Goal: Transaction & Acquisition: Purchase product/service

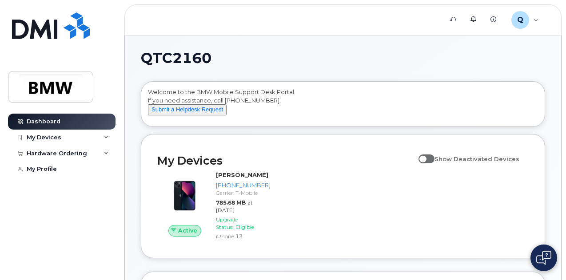
scroll to position [52, 0]
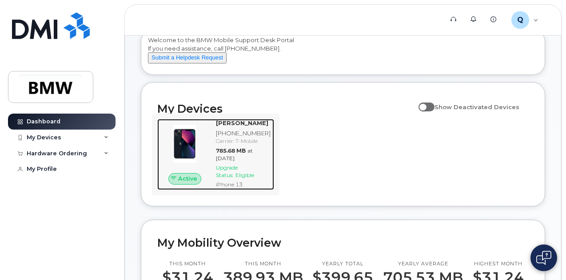
click at [212, 169] on div at bounding box center [184, 144] width 55 height 50
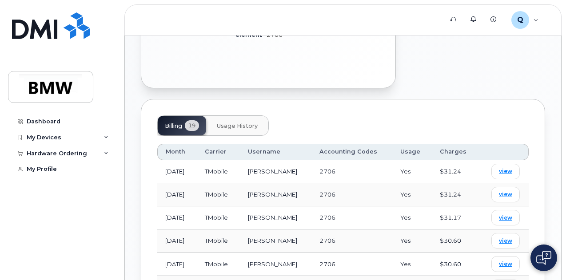
scroll to position [381, 0]
click at [238, 116] on button "Usage History" at bounding box center [237, 126] width 55 height 20
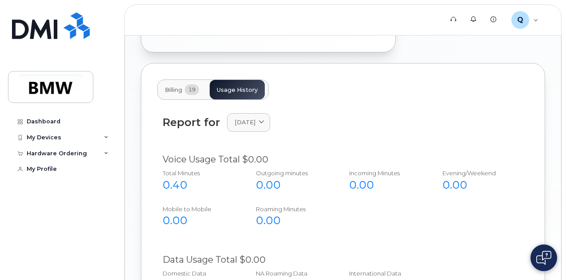
scroll to position [412, 0]
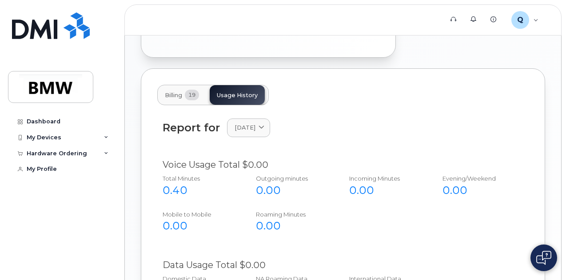
click at [192, 90] on span "19" at bounding box center [192, 95] width 14 height 11
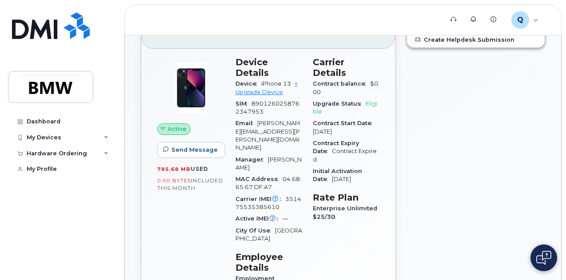
scroll to position [47, 0]
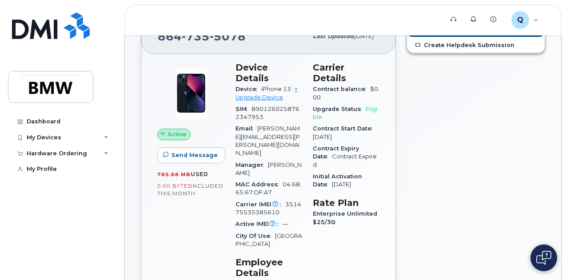
click at [457, 161] on div "Add Roaming Package Create Helpdesk Submission" at bounding box center [475, 220] width 149 height 415
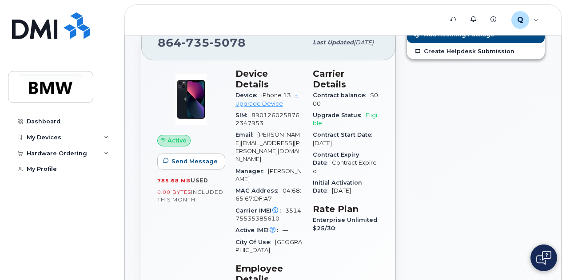
scroll to position [39, 0]
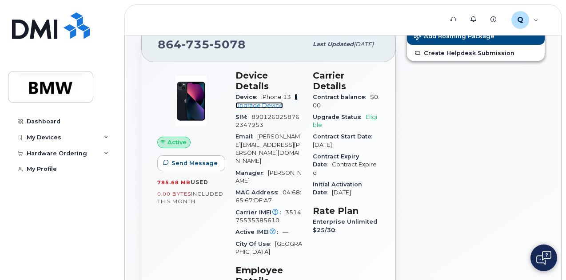
click at [257, 94] on link "+ Upgrade Device" at bounding box center [266, 101] width 62 height 15
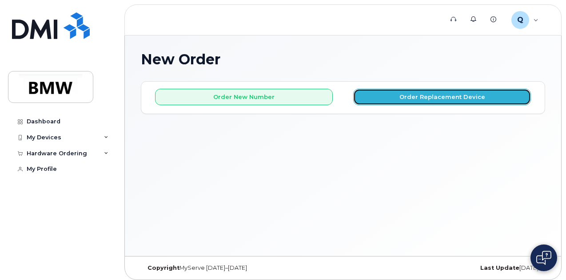
click at [474, 96] on button "Order Replacement Device" at bounding box center [442, 97] width 178 height 16
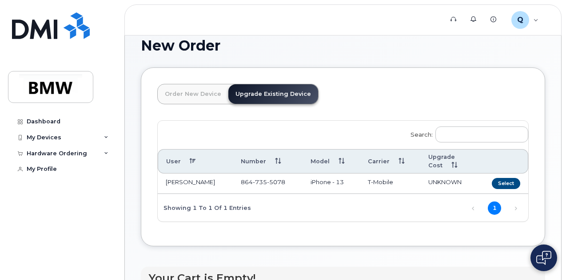
scroll to position [14, 0]
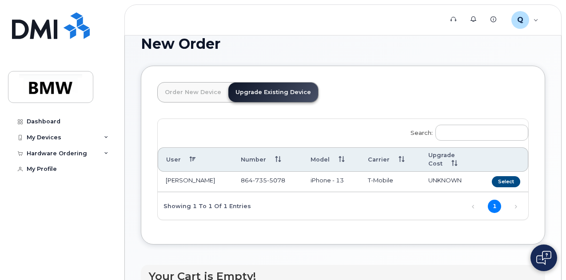
scroll to position [12, 0]
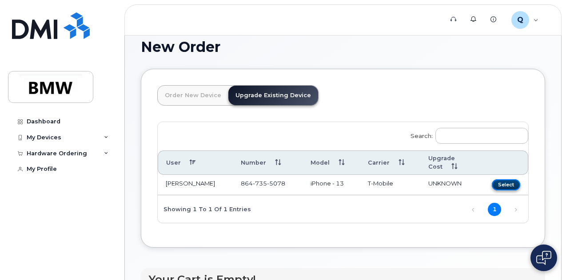
click at [492, 186] on button "Select" at bounding box center [506, 185] width 28 height 11
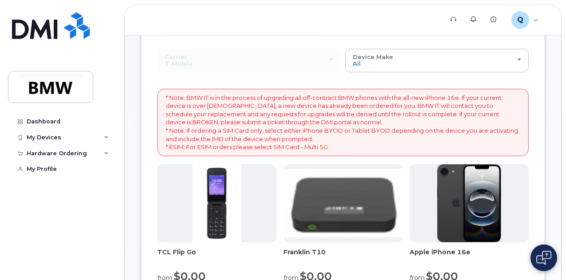
scroll to position [86, 0]
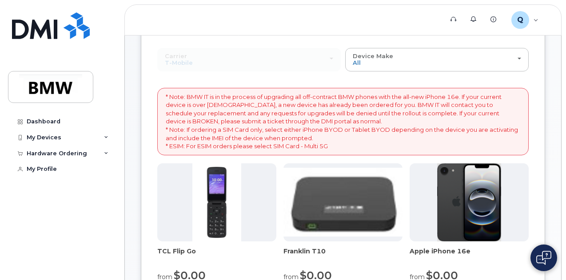
click at [421, 158] on div "Order New Device Upgrade Existing Device Order new device and new line Order ne…" at bounding box center [343, 258] width 404 height 526
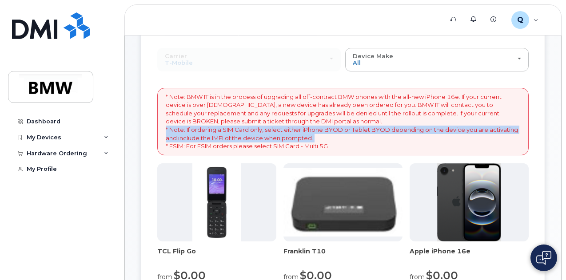
click at [421, 158] on div "Order New Device Upgrade Existing Device Order new device and new line Order ne…" at bounding box center [343, 258] width 404 height 526
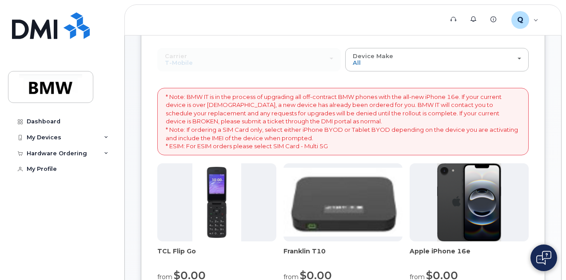
click at [422, 140] on div "Order New Device Upgrade Existing Device Order new device and new line Order ne…" at bounding box center [343, 258] width 404 height 526
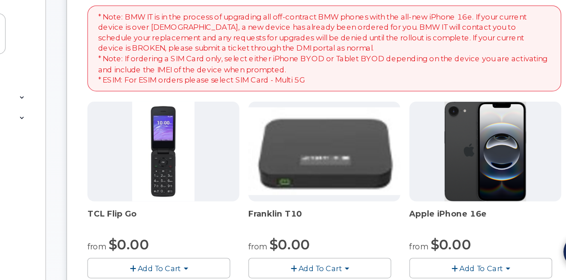
scroll to position [109, 0]
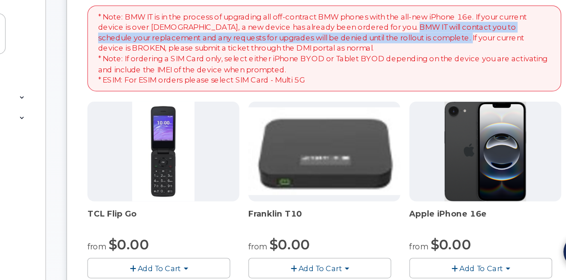
drag, startPoint x: 286, startPoint y: 87, endPoint x: 211, endPoint y: 109, distance: 78.3
click at [211, 109] on p "* Note: BMW IT is in the process of upgrading all off-contract BMW phones with …" at bounding box center [343, 99] width 355 height 58
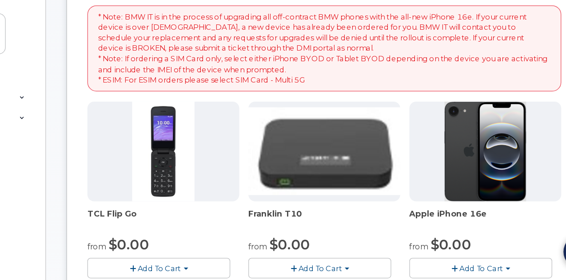
click at [232, 92] on p "* Note: BMW IT is in the process of upgrading all off-contract BMW phones with …" at bounding box center [343, 99] width 355 height 58
drag, startPoint x: 178, startPoint y: 75, endPoint x: 242, endPoint y: 75, distance: 64.0
click at [242, 75] on p "* Note: BMW IT is in the process of upgrading all off-contract BMW phones with …" at bounding box center [343, 99] width 355 height 58
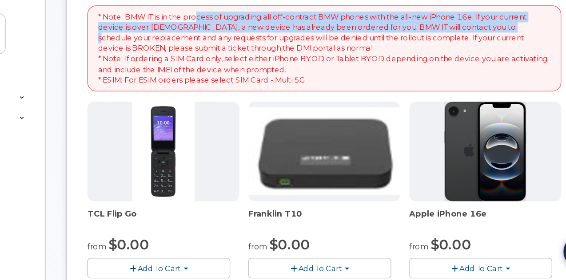
drag, startPoint x: 242, startPoint y: 75, endPoint x: 368, endPoint y: 92, distance: 127.3
click at [368, 92] on p "* Note: BMW IT is in the process of upgrading all off-contract BMW phones with …" at bounding box center [343, 99] width 355 height 58
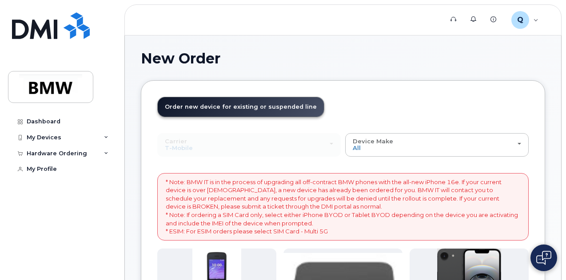
scroll to position [1, 0]
